Goal: Task Accomplishment & Management: Manage account settings

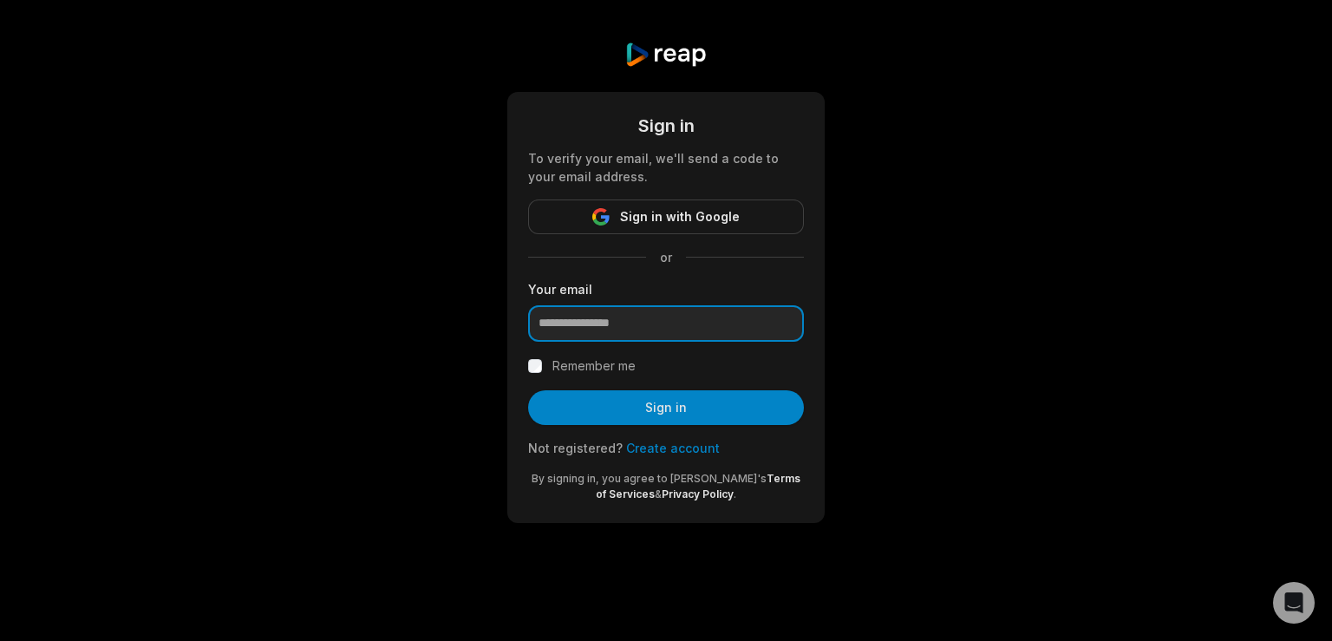
type input "**********"
click at [566, 366] on label "Remember me" at bounding box center [593, 366] width 83 height 21
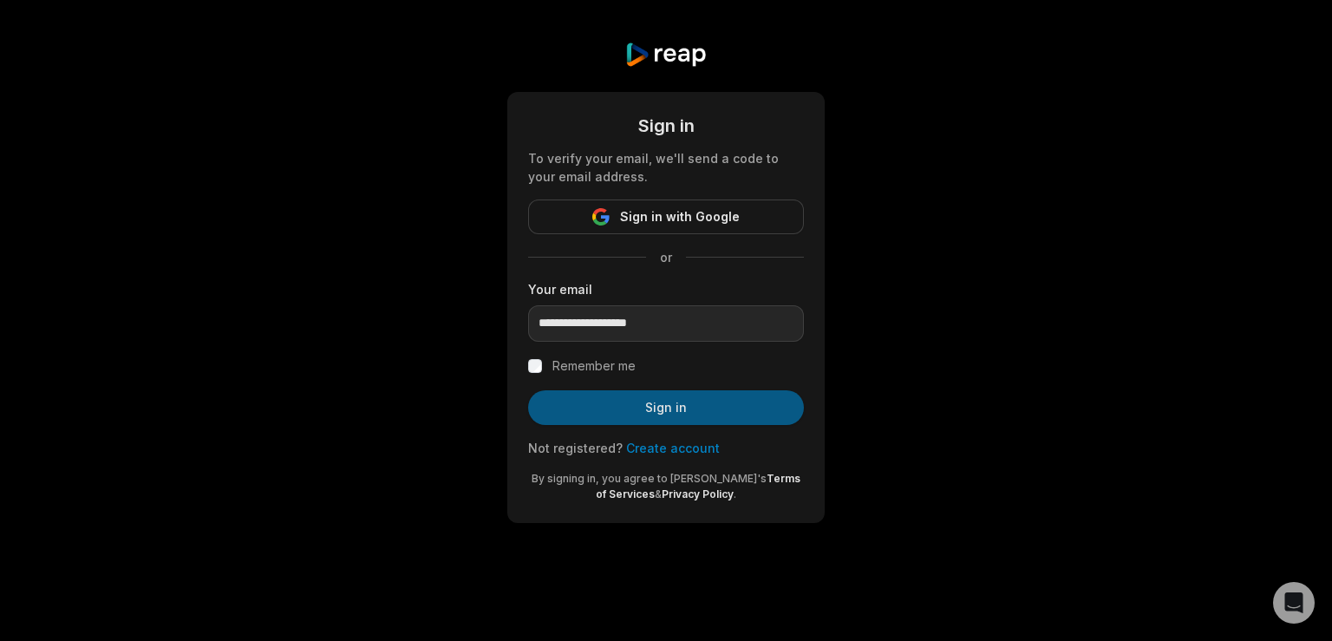
click at [647, 406] on button "Sign in" at bounding box center [666, 407] width 276 height 35
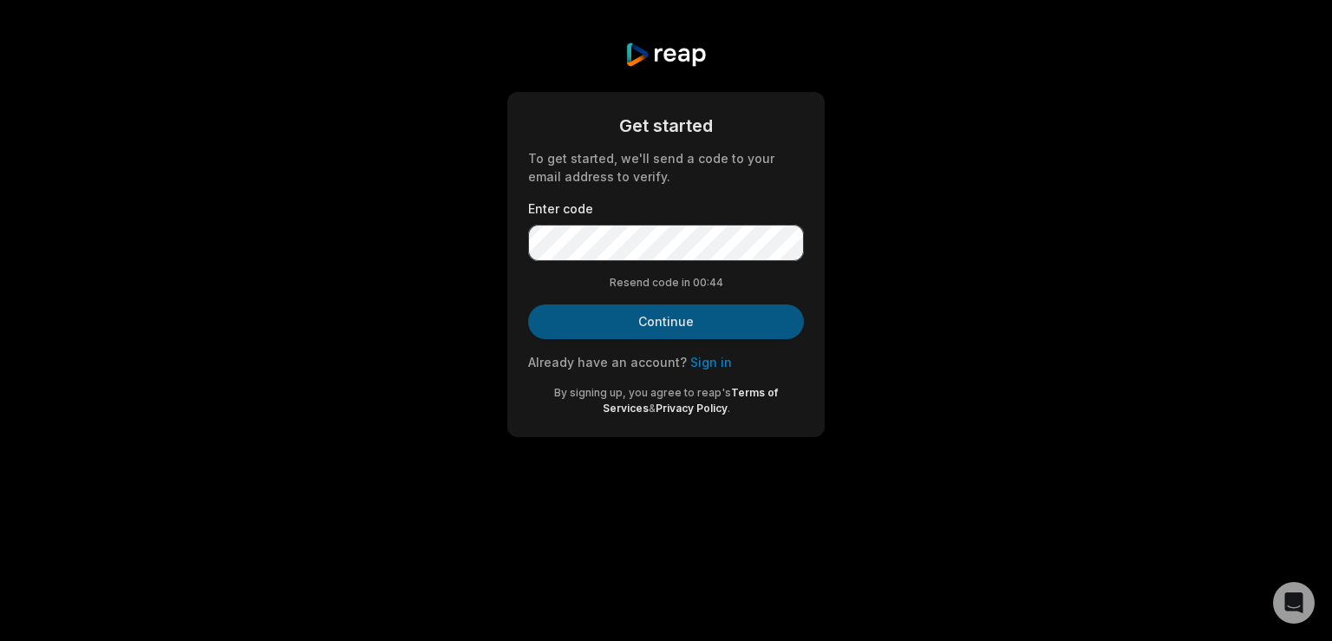
click at [713, 324] on button "Continue" at bounding box center [666, 321] width 276 height 35
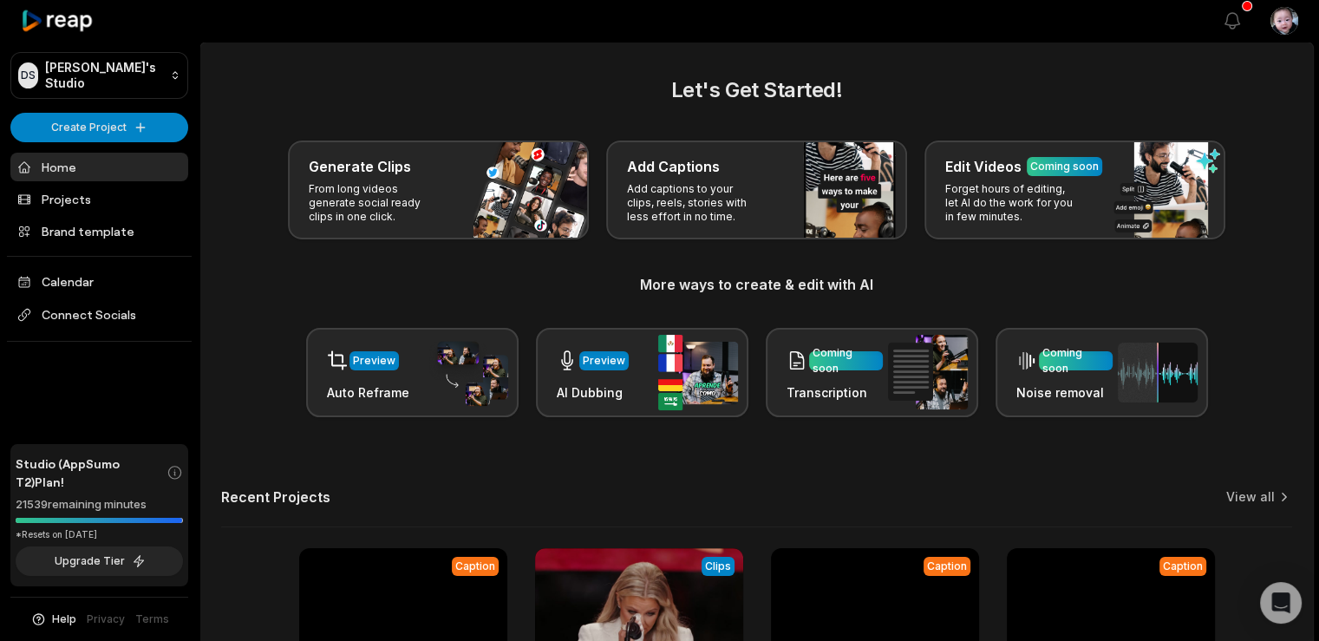
click at [237, 98] on h2 "Let's Get Started!" at bounding box center [756, 90] width 1071 height 31
click at [1235, 12] on icon "button" at bounding box center [1232, 20] width 21 height 21
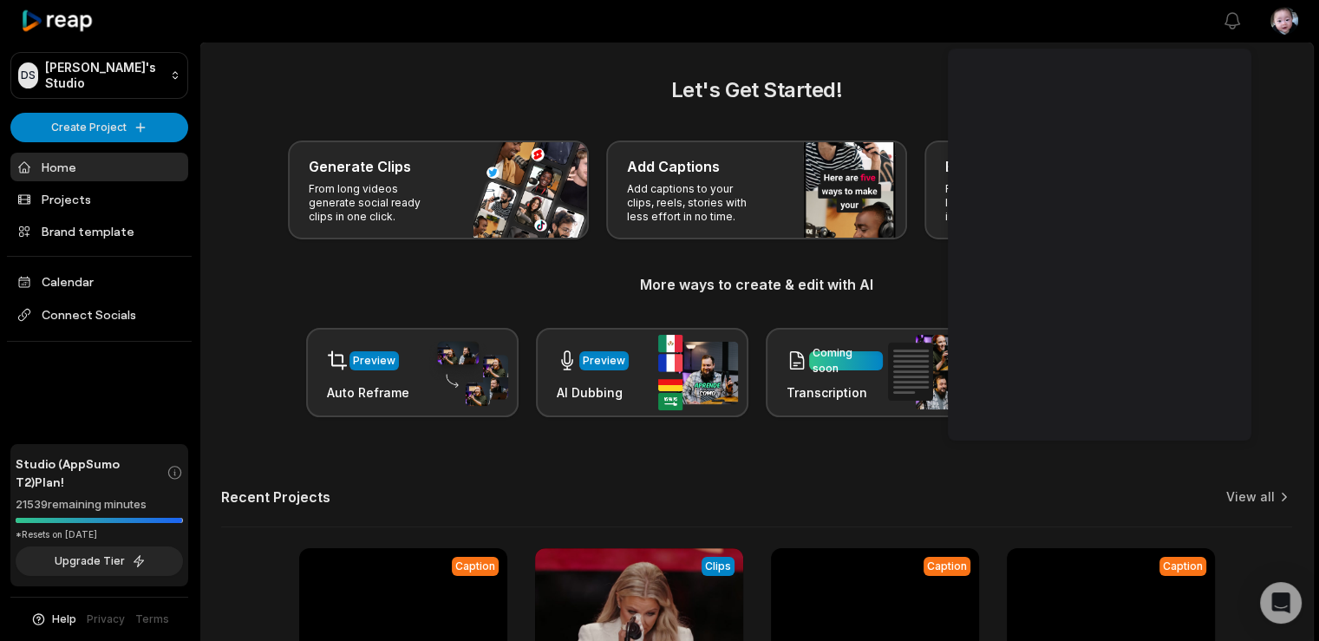
click at [1263, 141] on div "Generate Clips From long videos generate social ready clips in one click. Add C…" at bounding box center [756, 190] width 1071 height 99
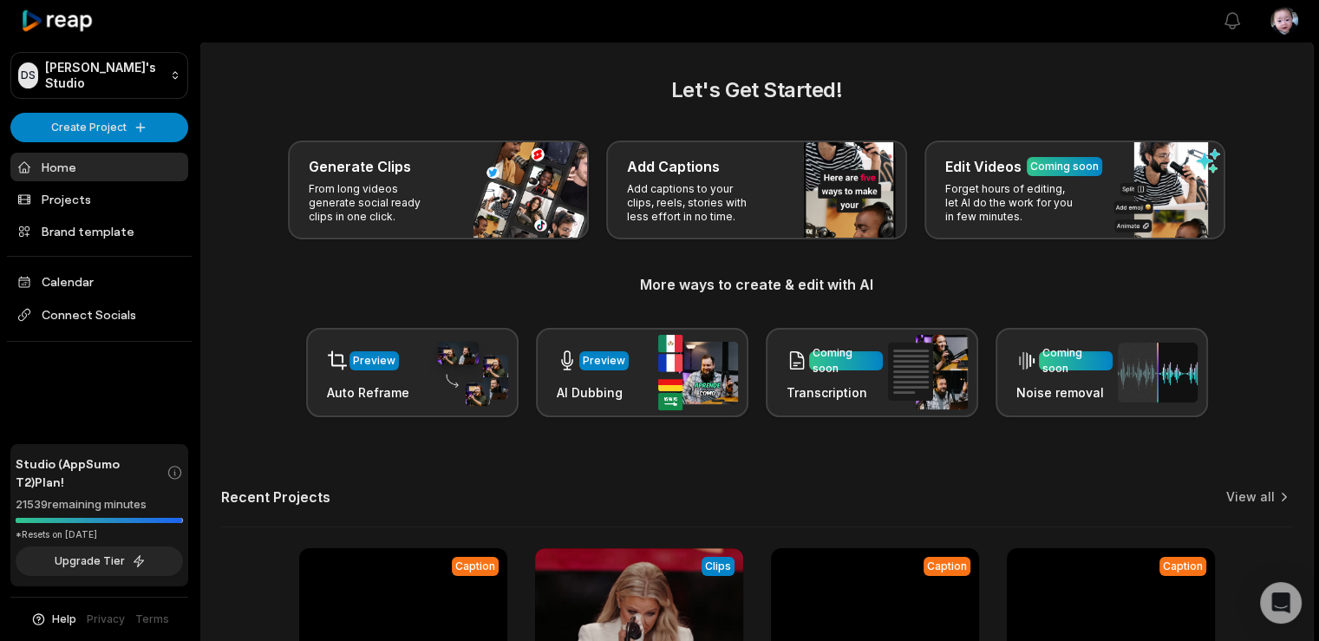
click at [1277, 15] on html "[PERSON_NAME] Studio Create Project Home Projects Brand template Calendar Conne…" at bounding box center [659, 320] width 1319 height 641
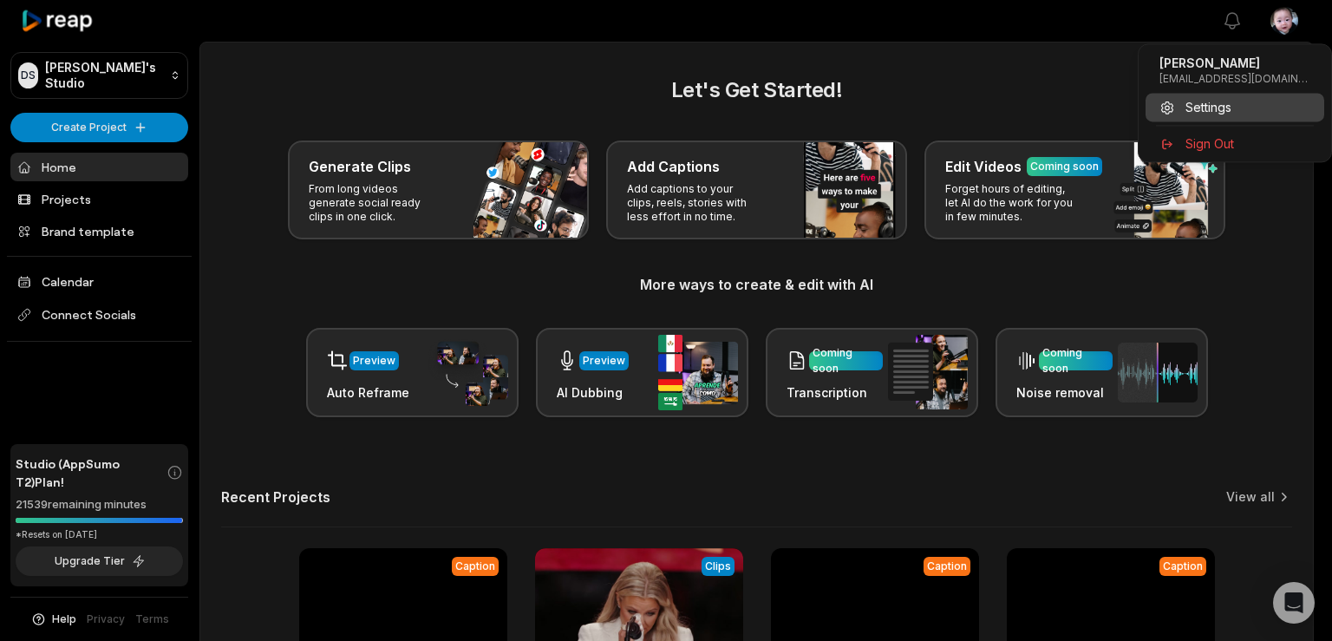
click at [1218, 106] on span "Settings" at bounding box center [1209, 107] width 46 height 18
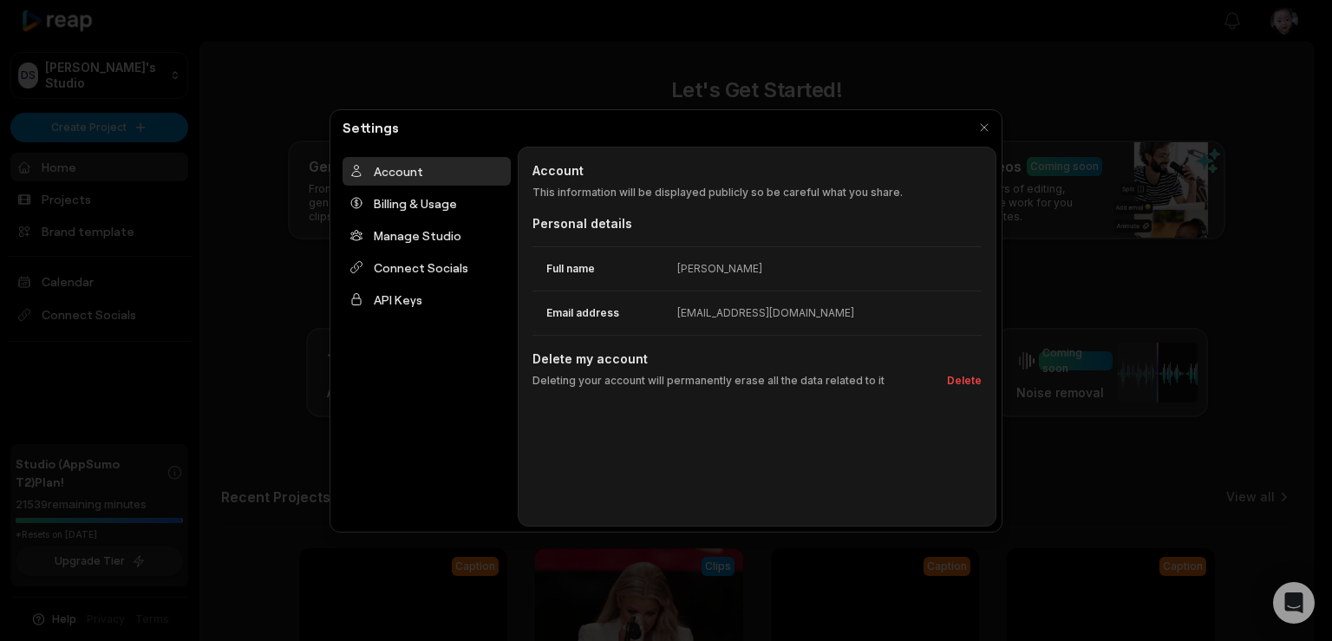
click at [701, 317] on div "[EMAIL_ADDRESS][DOMAIN_NAME]" at bounding box center [765, 313] width 177 height 16
click at [795, 310] on div "[EMAIL_ADDRESS][DOMAIN_NAME]" at bounding box center [765, 313] width 177 height 16
click at [795, 311] on div "[EMAIL_ADDRESS][DOMAIN_NAME]" at bounding box center [765, 313] width 177 height 16
click at [741, 318] on div "[EMAIL_ADDRESS][DOMAIN_NAME]" at bounding box center [765, 313] width 177 height 16
click at [983, 126] on button "button" at bounding box center [984, 127] width 24 height 24
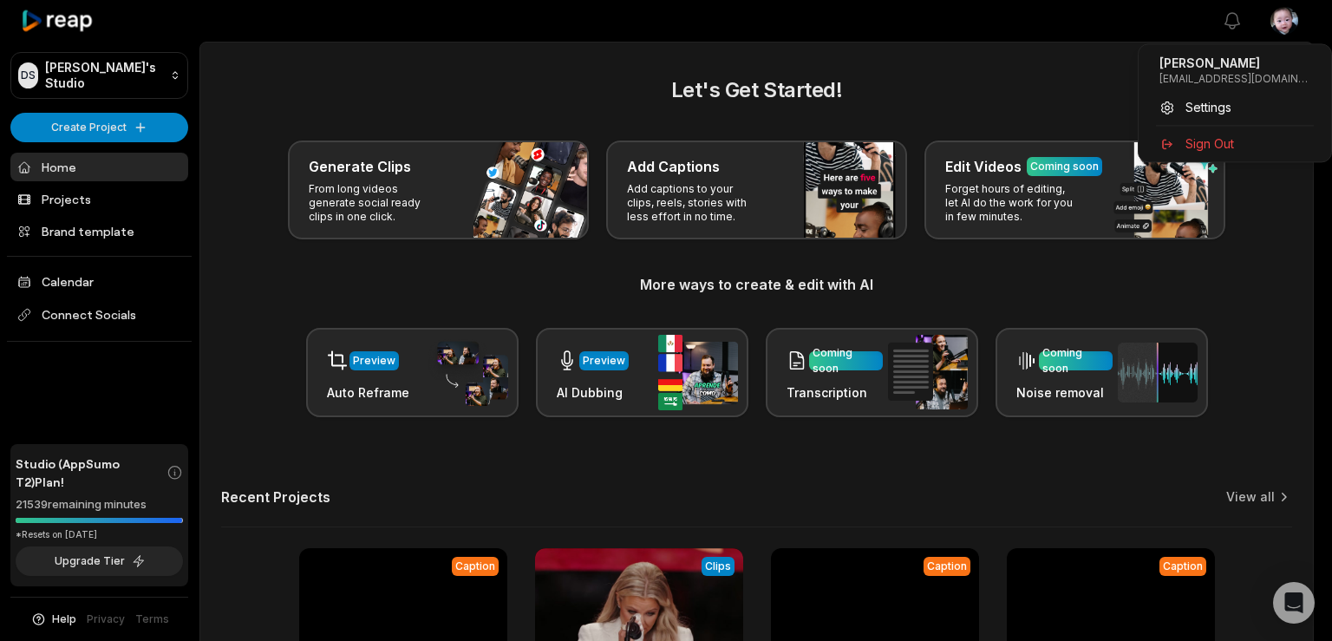
click at [1286, 10] on html "[PERSON_NAME] Studio Create Project Home Projects Brand template Calendar Conne…" at bounding box center [666, 320] width 1332 height 641
click at [1218, 106] on span "Settings" at bounding box center [1209, 107] width 46 height 18
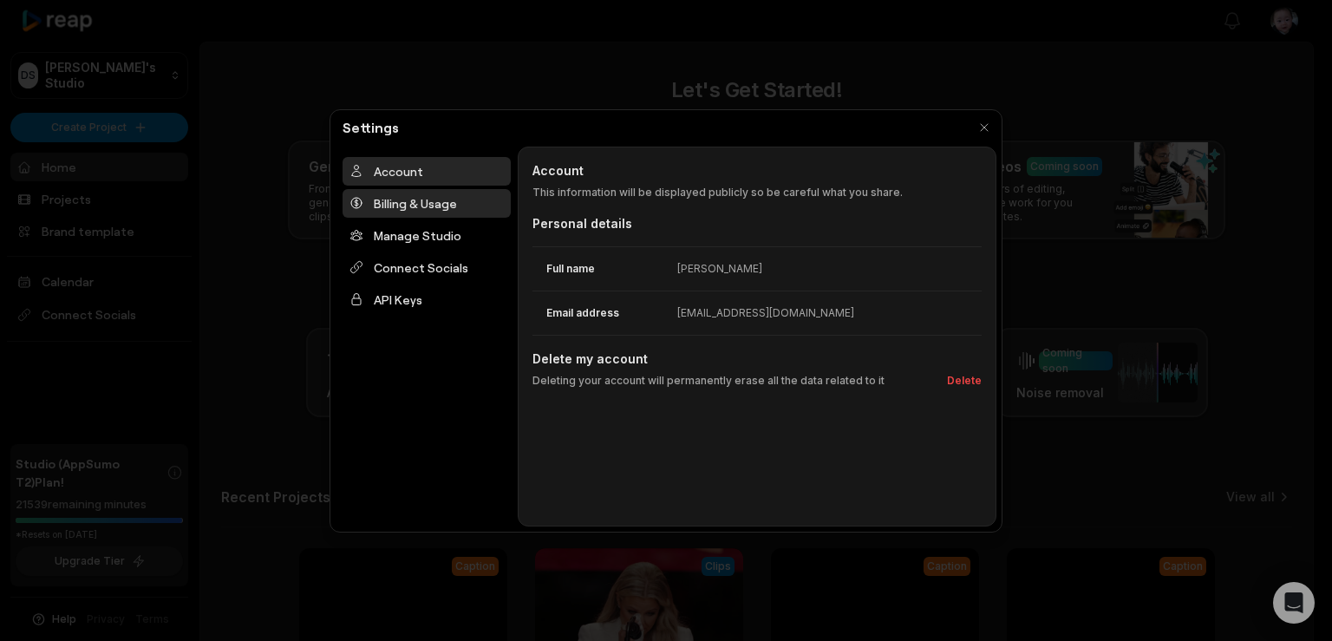
click at [439, 200] on div "Billing & Usage" at bounding box center [427, 203] width 168 height 29
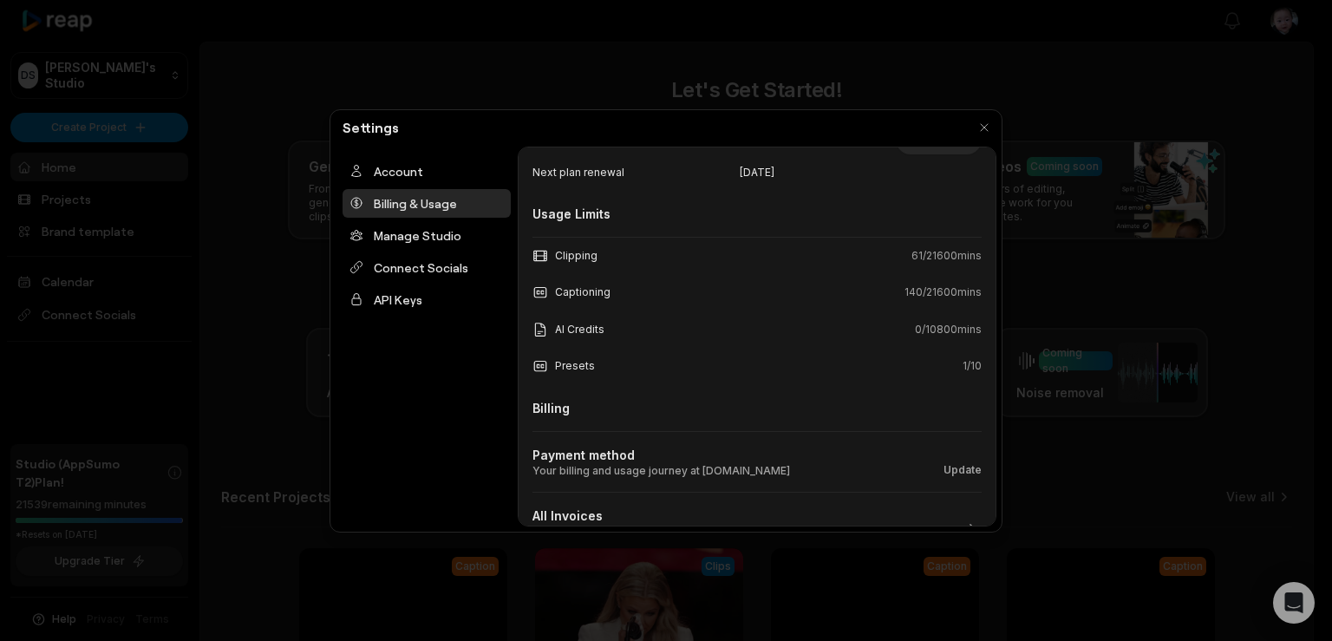
scroll to position [158, 0]
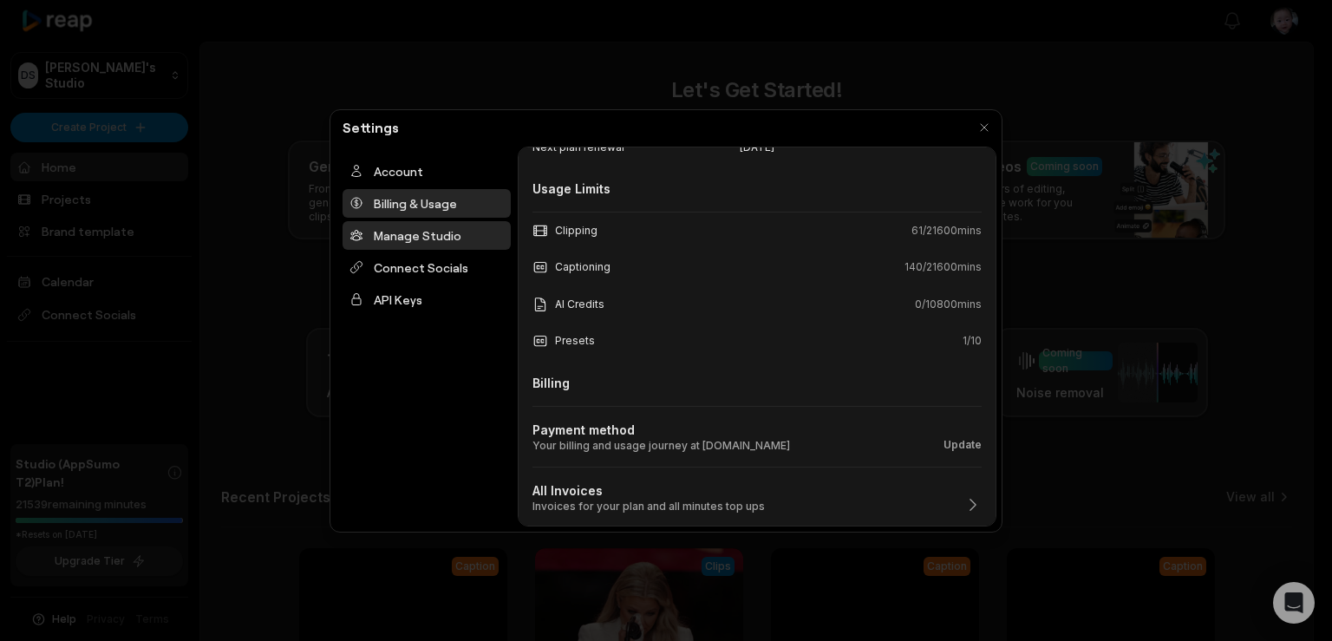
click at [420, 230] on div "Manage Studio" at bounding box center [427, 235] width 168 height 29
